Goal: Transaction & Acquisition: Purchase product/service

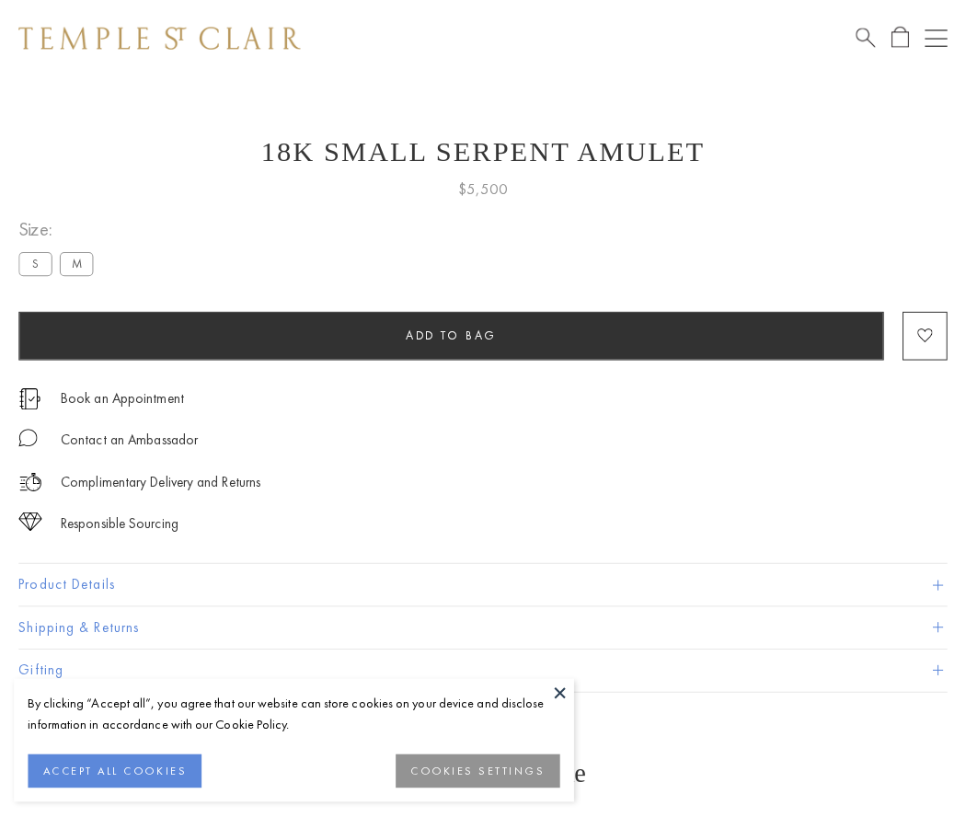
scroll to position [1, 0]
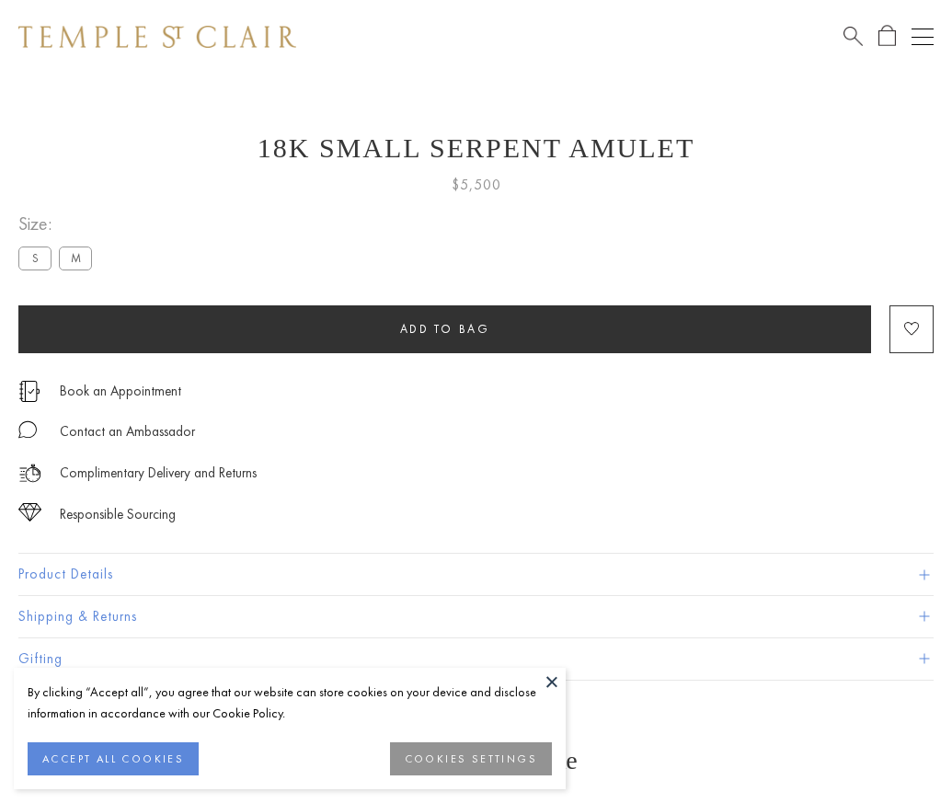
click at [444, 328] on span "Add to bag" at bounding box center [445, 329] width 90 height 16
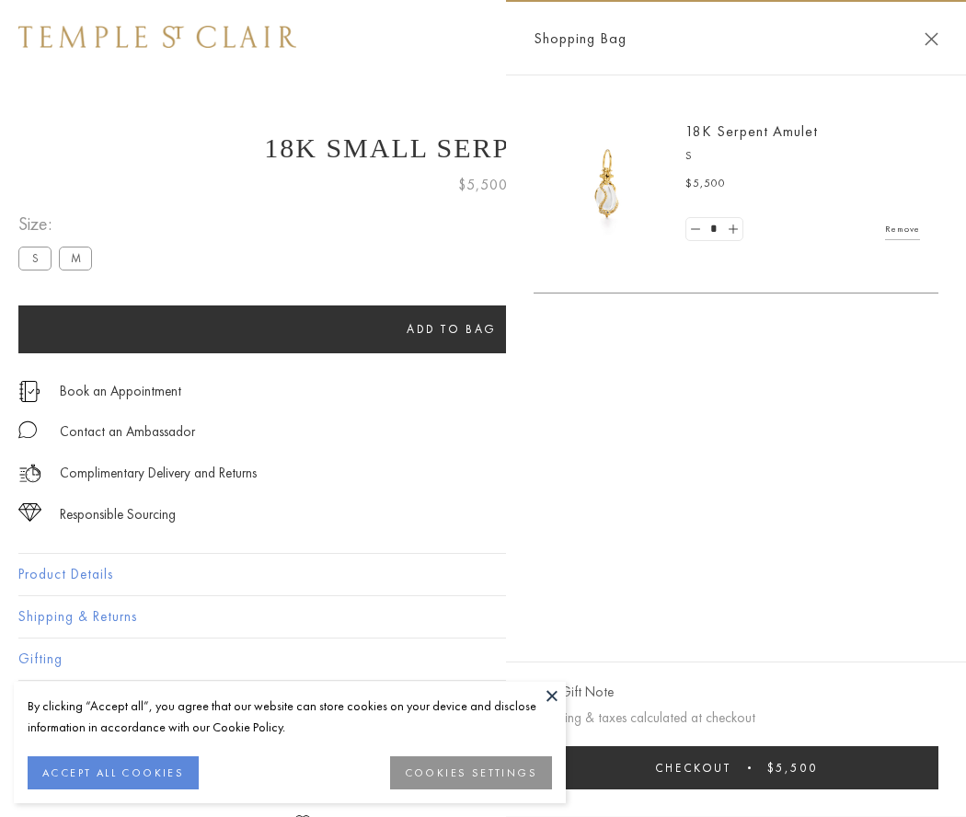
click at [751, 767] on span "submit" at bounding box center [749, 767] width 3 height 3
